Goal: Transaction & Acquisition: Purchase product/service

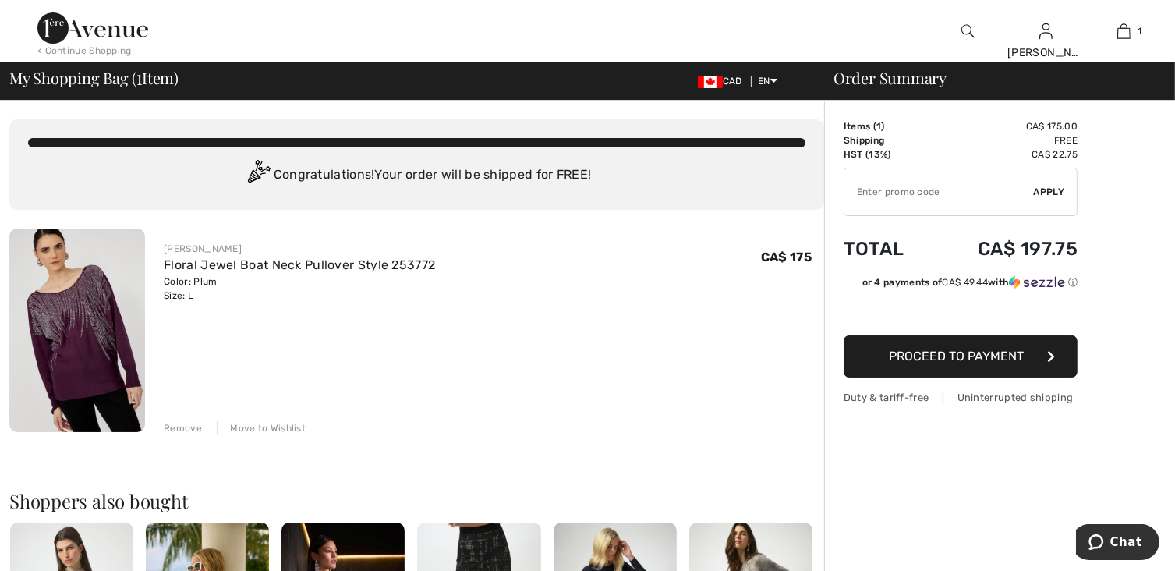
click at [1016, 354] on span "Proceed to Payment" at bounding box center [957, 356] width 135 height 15
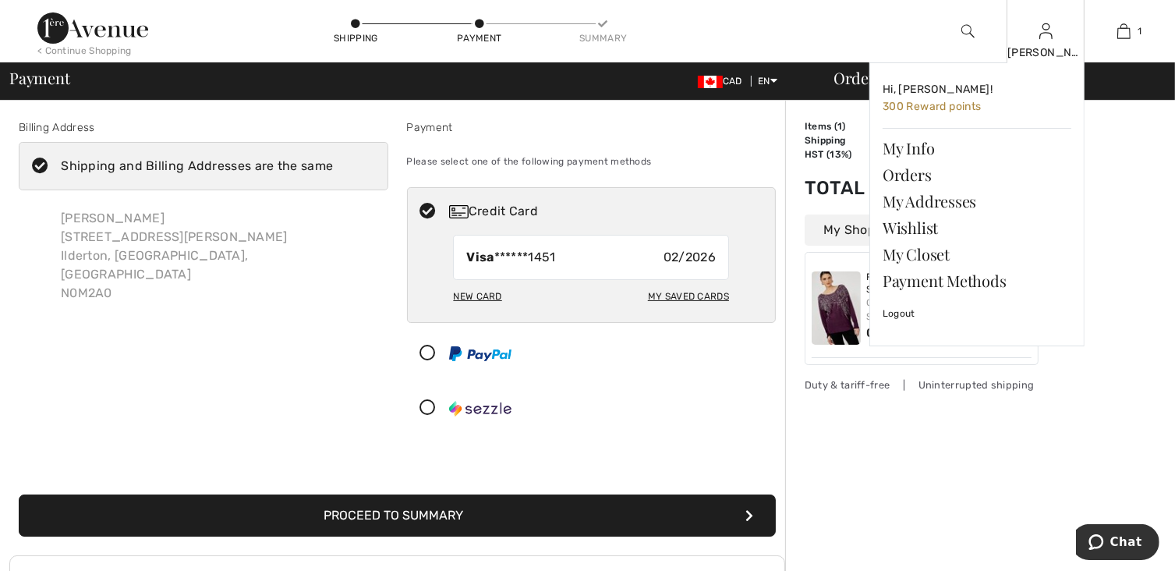
click at [1041, 33] on img at bounding box center [1046, 31] width 13 height 19
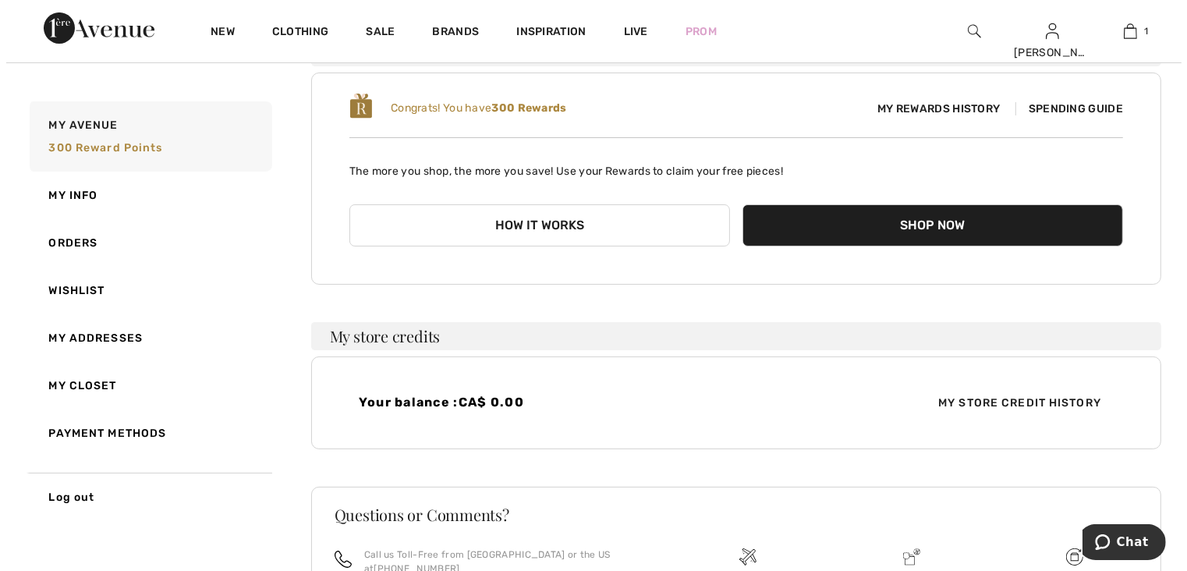
scroll to position [152, 0]
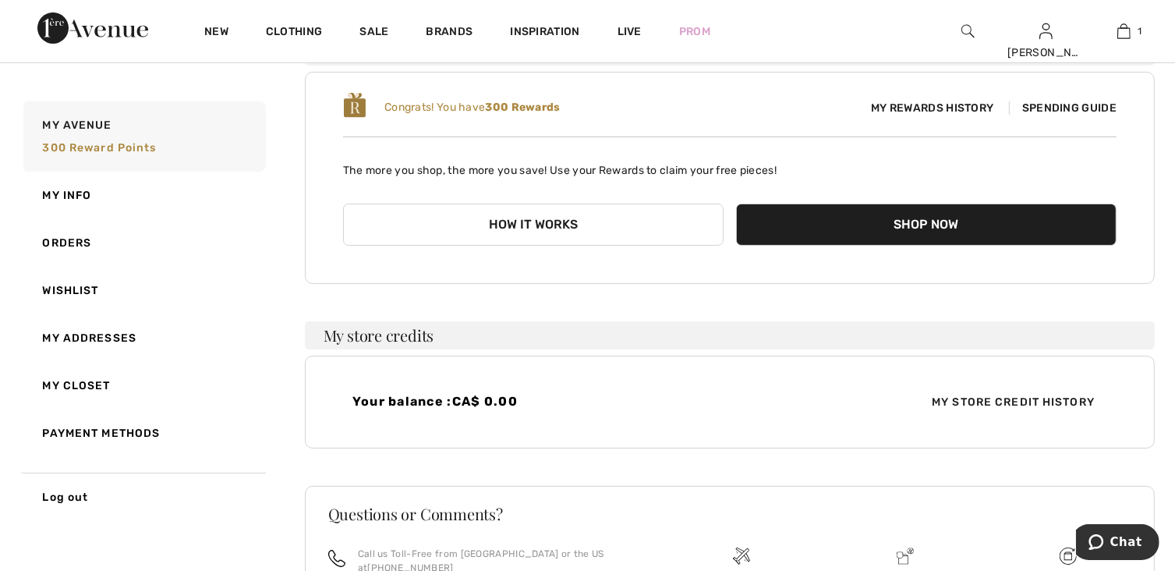
click at [933, 105] on span "My Rewards History" at bounding box center [932, 108] width 147 height 16
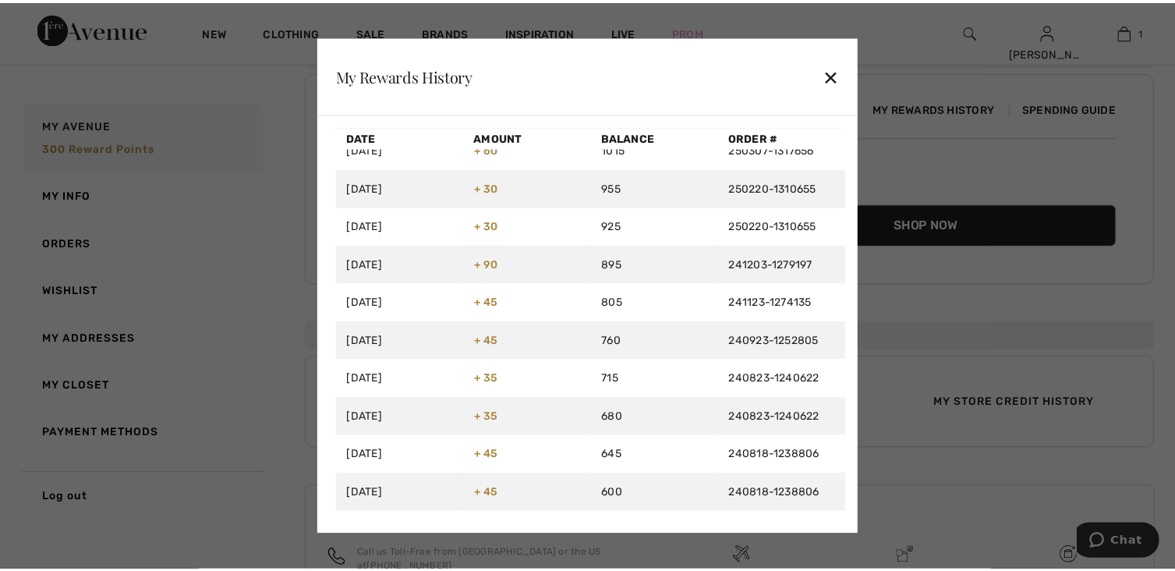
scroll to position [0, 0]
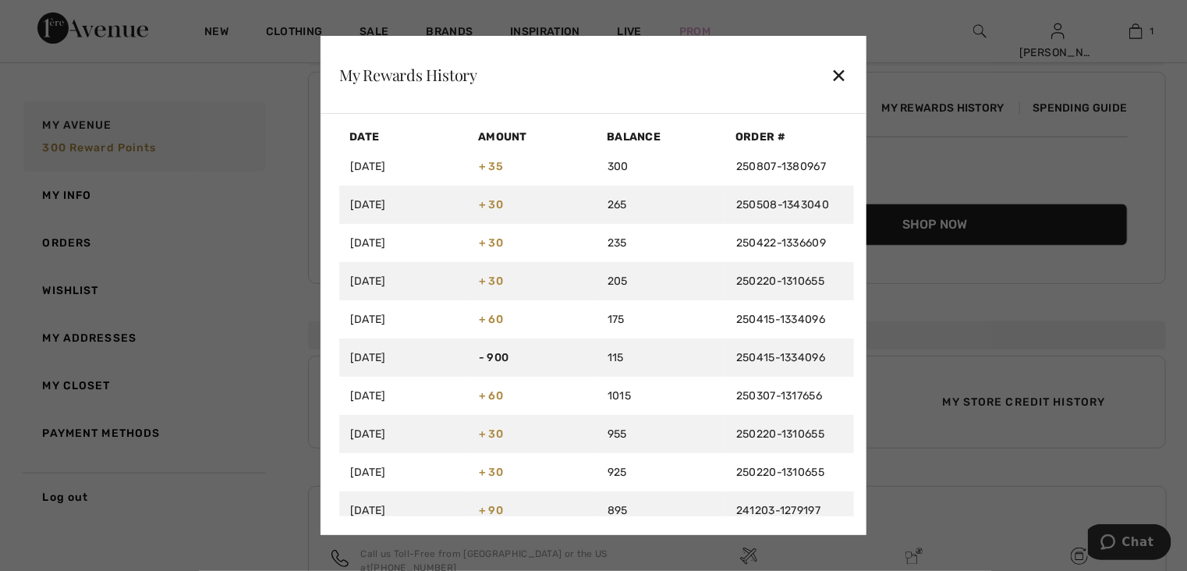
click at [901, 96] on div at bounding box center [593, 285] width 1187 height 571
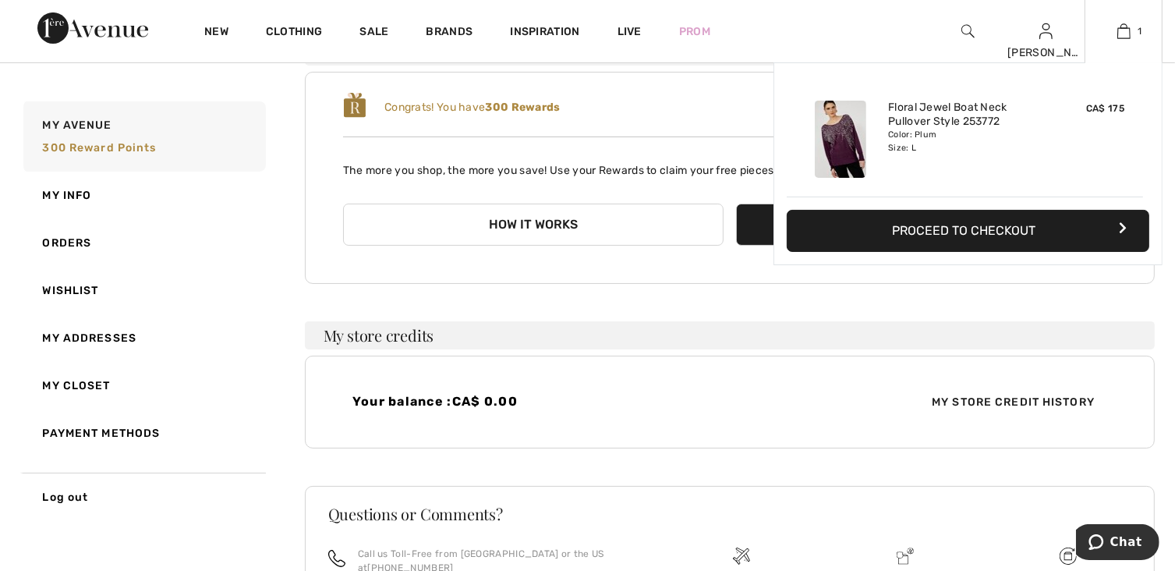
click at [963, 215] on button "Proceed to Checkout" at bounding box center [968, 231] width 363 height 42
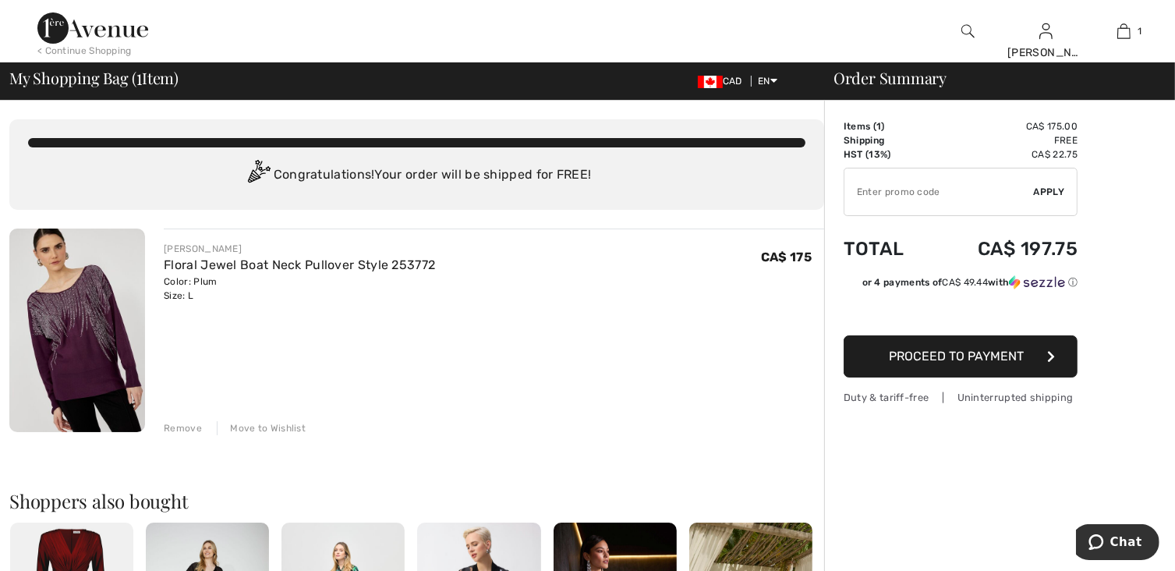
click at [945, 359] on span "Proceed to Payment" at bounding box center [957, 356] width 135 height 15
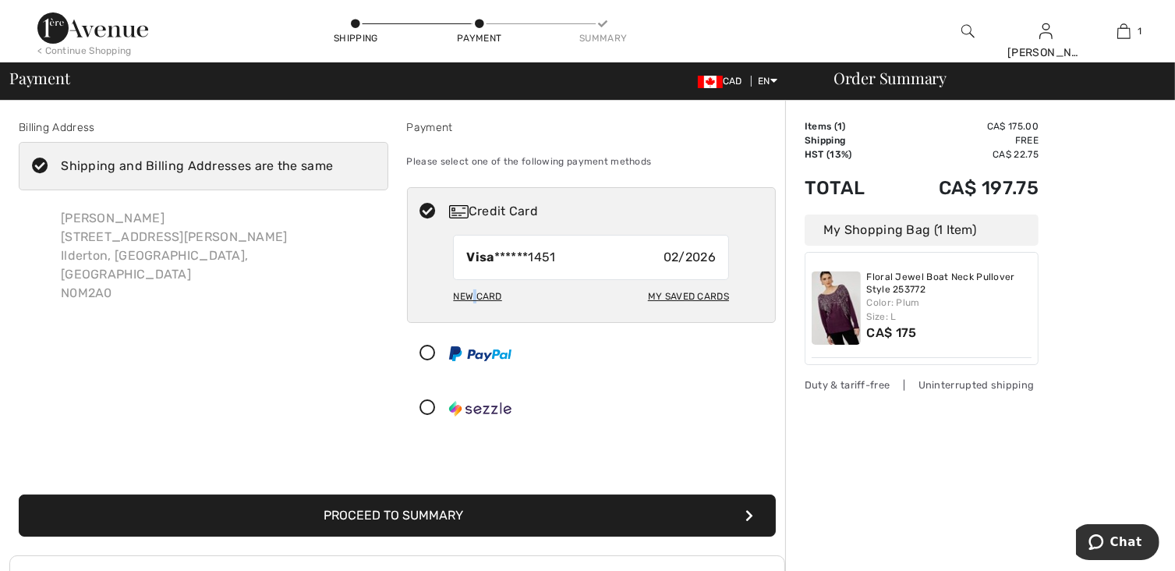
click at [474, 292] on div "New Card" at bounding box center [477, 296] width 48 height 27
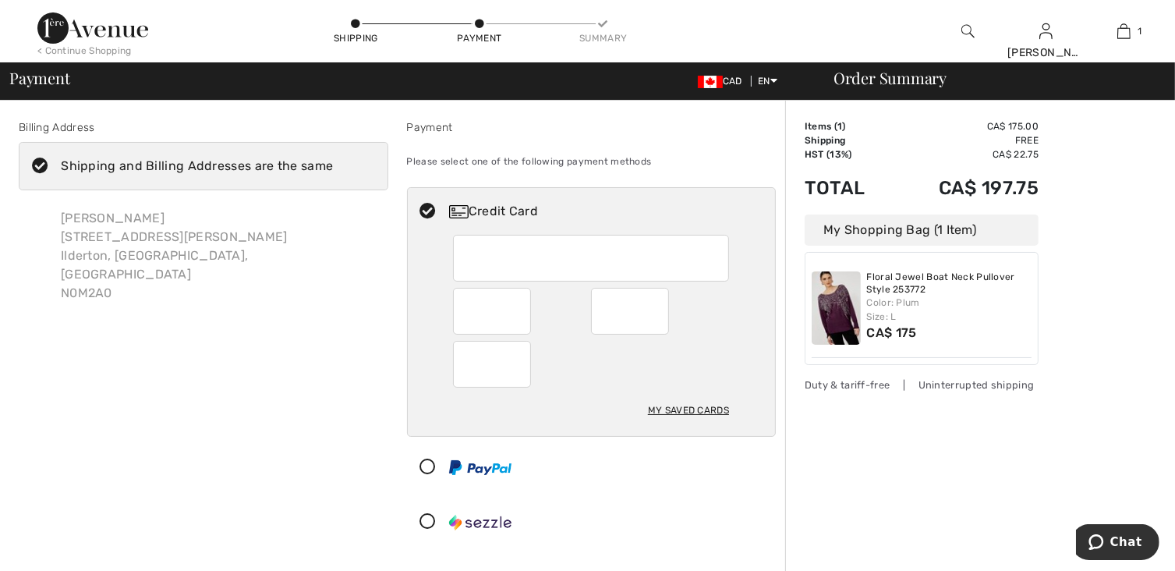
click at [466, 360] on iframe at bounding box center [493, 364] width 55 height 36
click at [462, 365] on div at bounding box center [492, 364] width 78 height 47
click at [462, 361] on div at bounding box center [492, 364] width 78 height 47
click at [456, 361] on div at bounding box center [492, 364] width 78 height 47
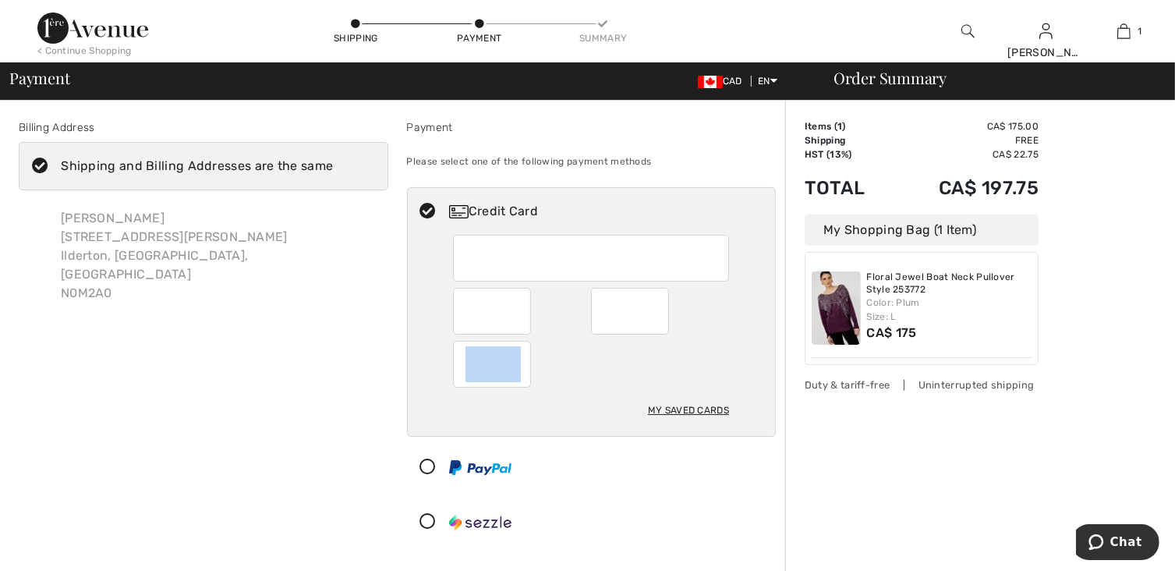
drag, startPoint x: 456, startPoint y: 361, endPoint x: 465, endPoint y: 357, distance: 10.1
click at [465, 357] on div at bounding box center [492, 364] width 78 height 47
click at [465, 358] on div at bounding box center [492, 364] width 78 height 47
radio input "true"
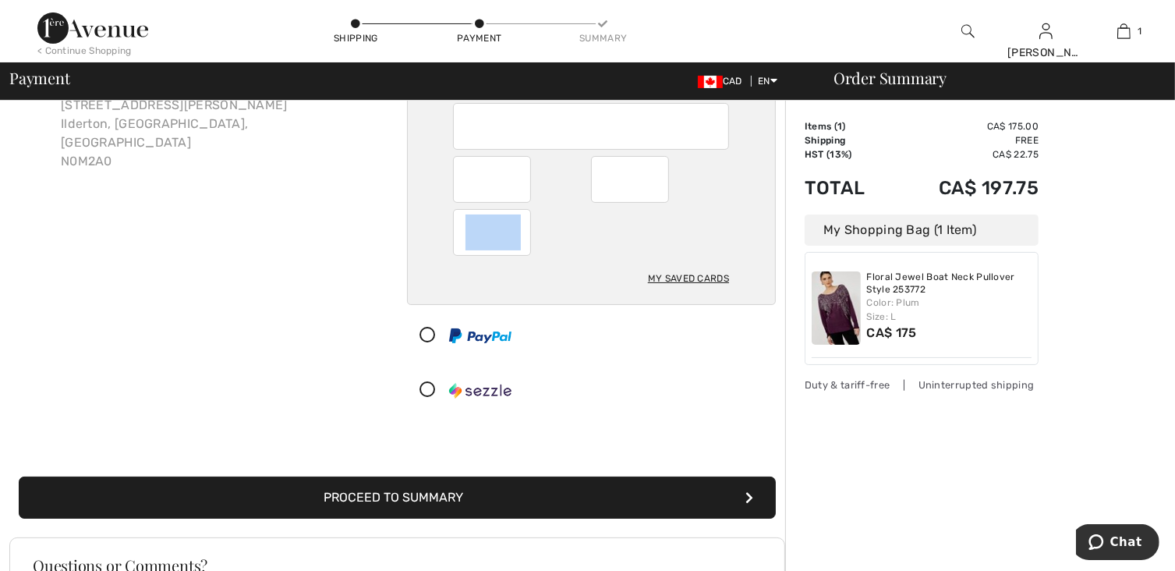
scroll to position [133, 0]
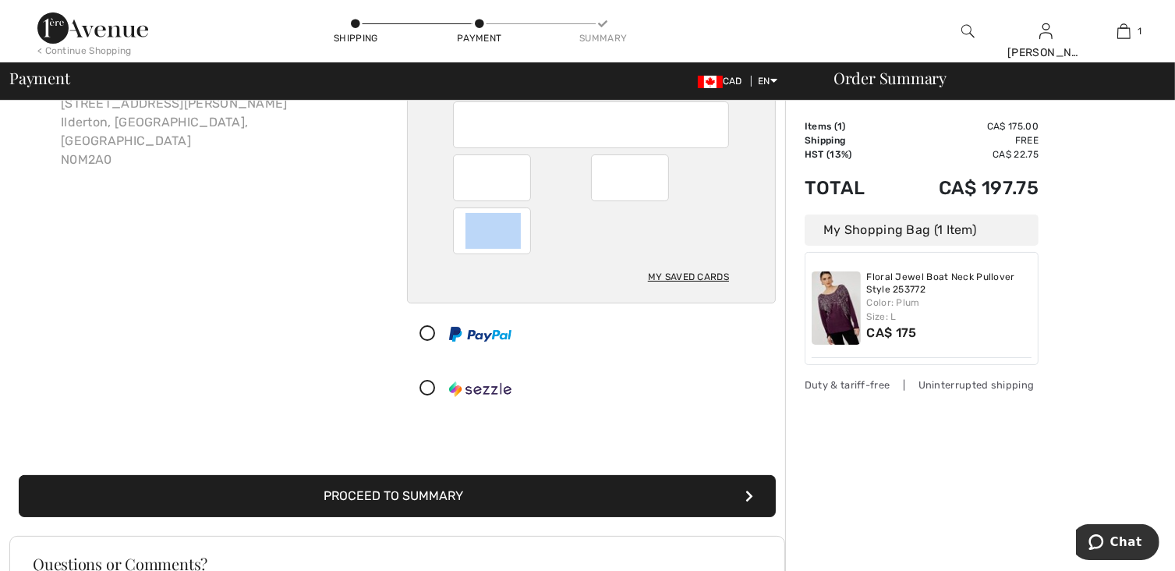
click at [592, 494] on button "Proceed to Summary" at bounding box center [397, 496] width 757 height 42
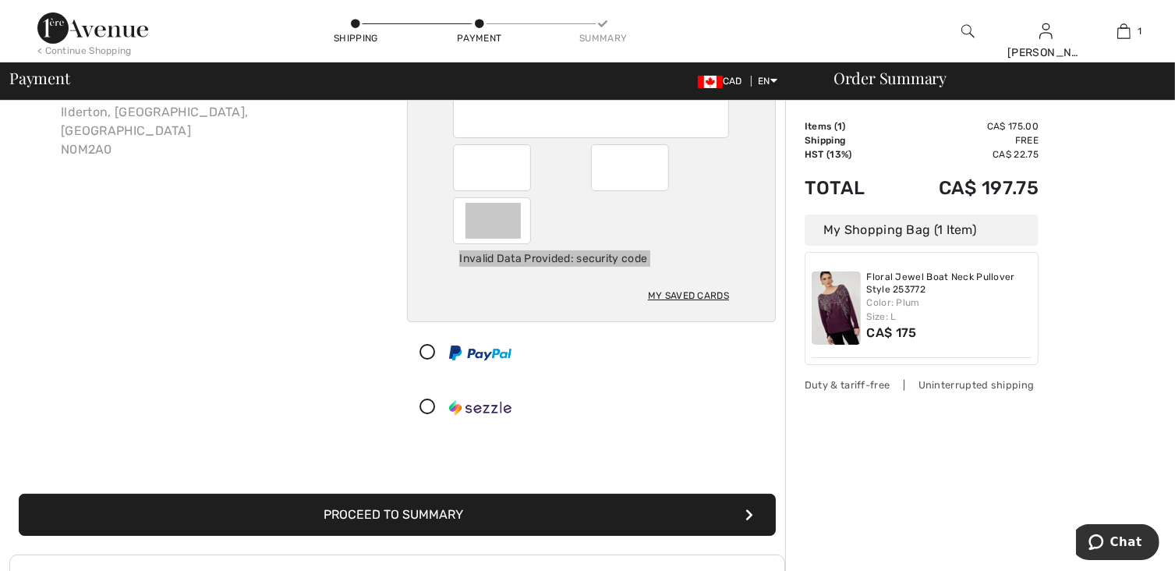
scroll to position [145, 0]
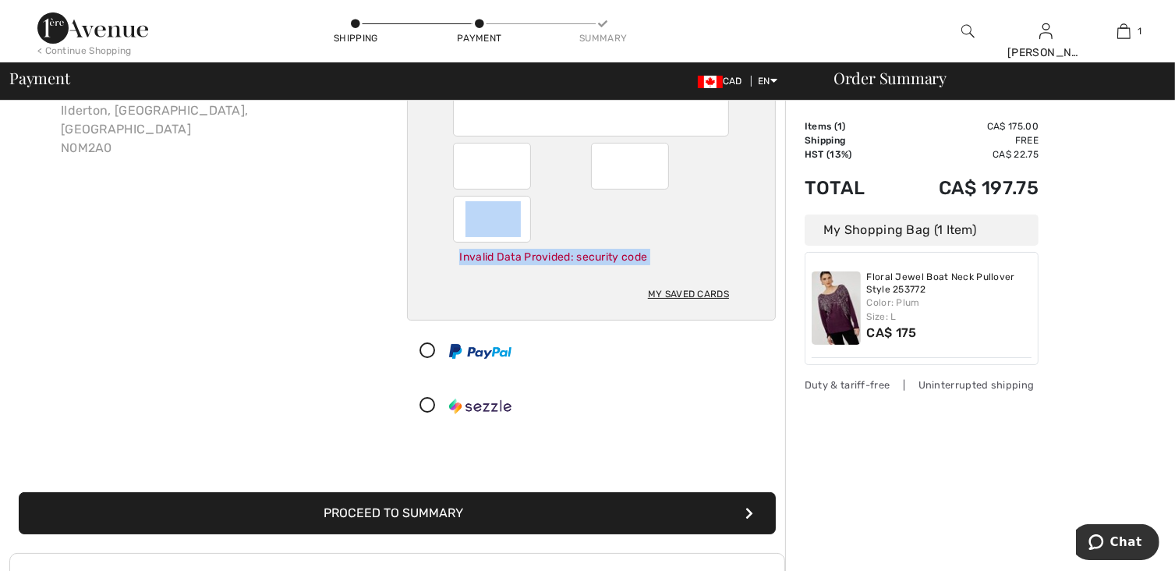
click at [569, 512] on button "Proceed to Summary" at bounding box center [397, 513] width 757 height 42
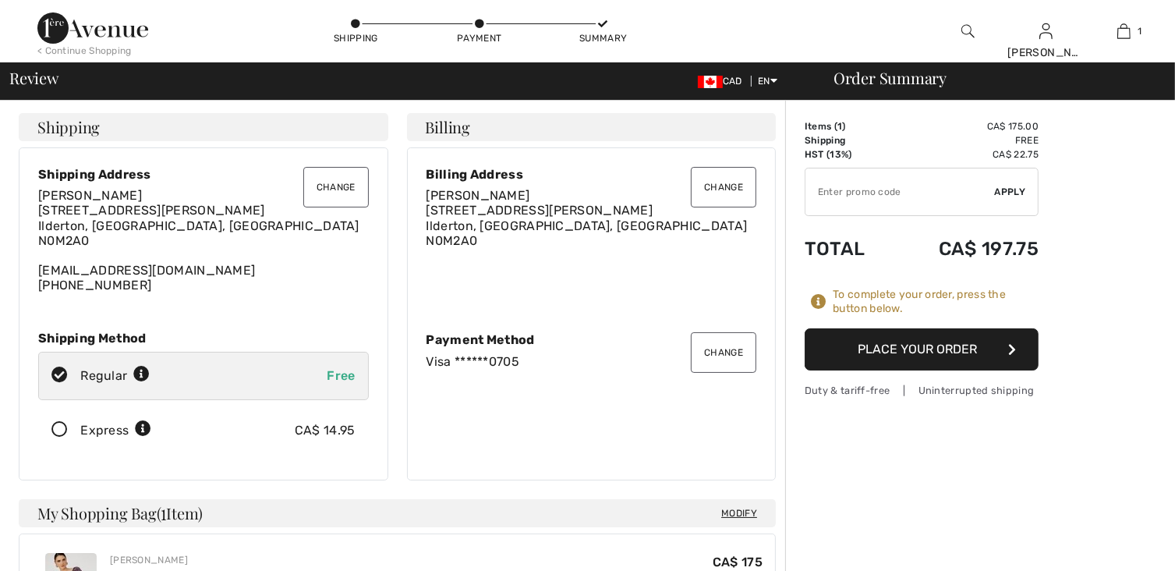
checkbox input "true"
click at [960, 343] on button "Place Your Order" at bounding box center [922, 349] width 234 height 42
